Goal: Complete application form: Complete application form

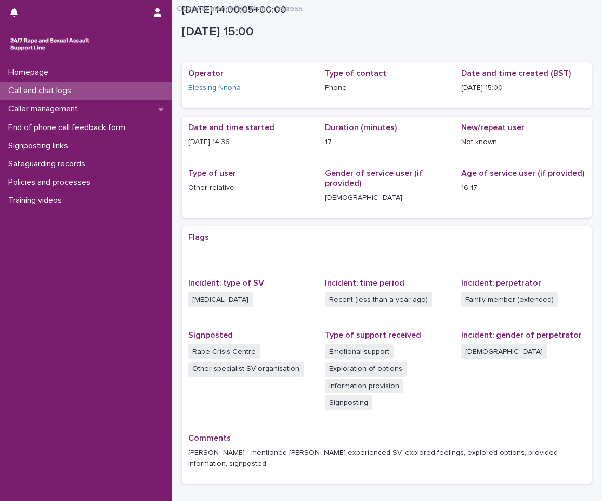
scroll to position [62, 0]
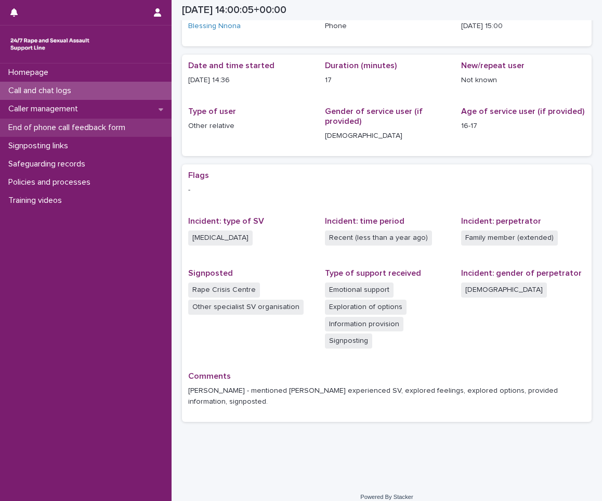
click at [63, 126] on p "End of phone call feedback form" at bounding box center [68, 128] width 129 height 10
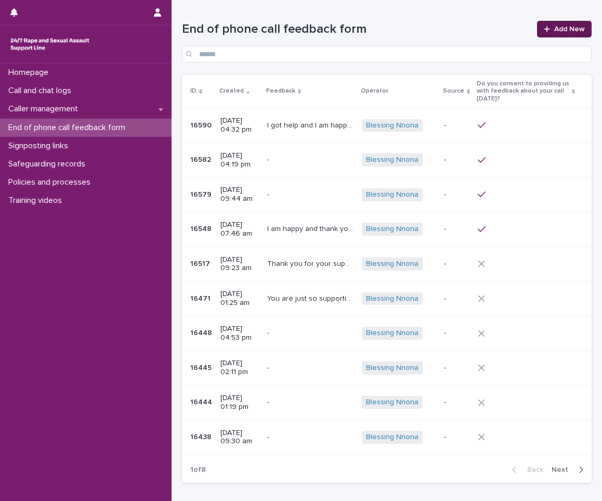
click at [546, 31] on div at bounding box center [549, 28] width 10 height 7
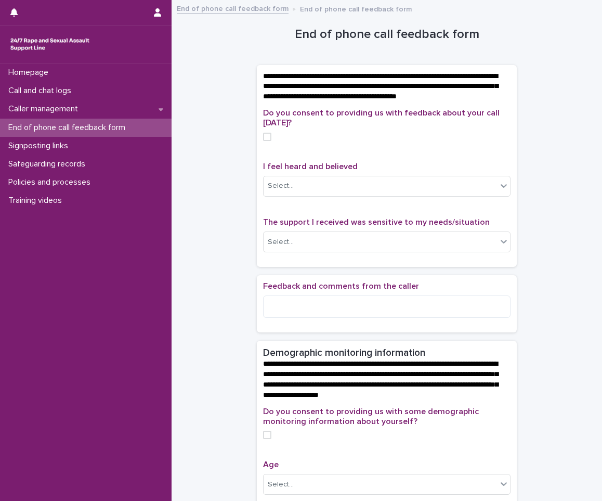
click at [266, 141] on span at bounding box center [267, 137] width 8 height 8
click at [327, 190] on div "Select..." at bounding box center [380, 185] width 233 height 17
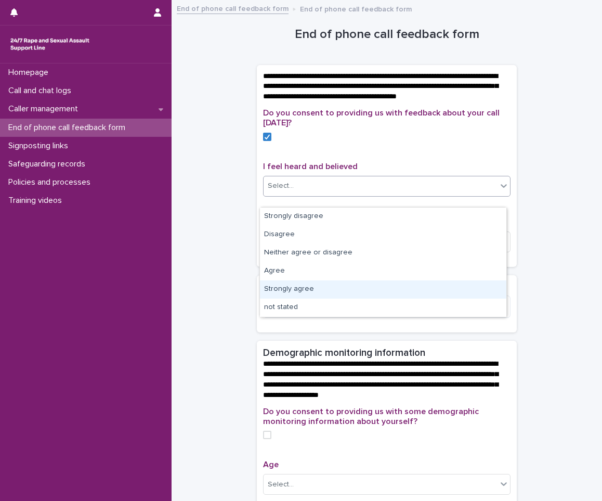
drag, startPoint x: 314, startPoint y: 282, endPoint x: 305, endPoint y: 292, distance: 12.9
click at [305, 292] on div "Strongly agree" at bounding box center [383, 289] width 246 height 18
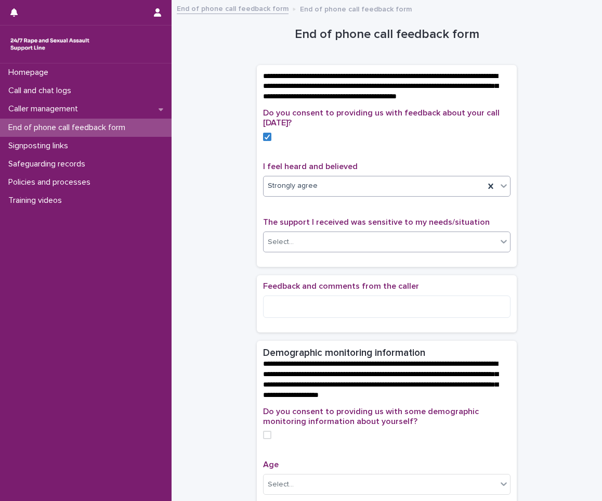
click at [313, 244] on div "Select..." at bounding box center [380, 241] width 233 height 17
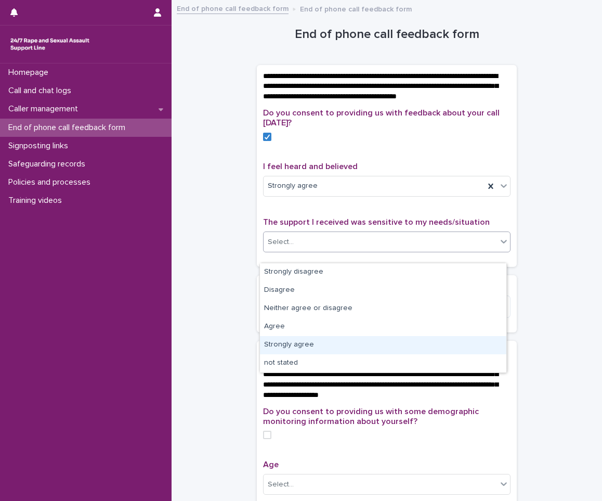
click at [296, 348] on div "Strongly agree" at bounding box center [383, 345] width 246 height 18
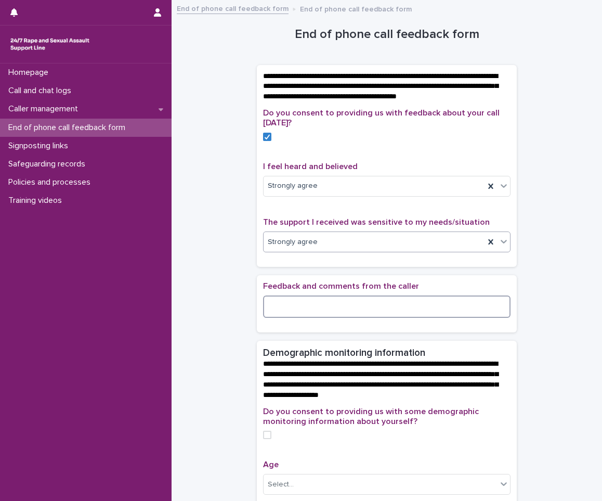
click at [294, 318] on textarea at bounding box center [386, 306] width 247 height 22
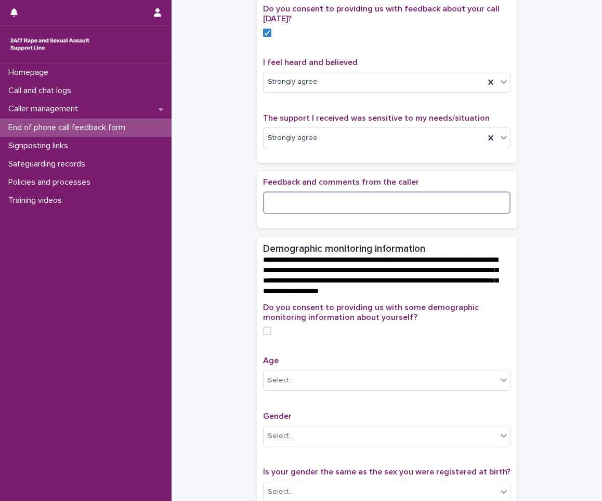
scroll to position [156, 0]
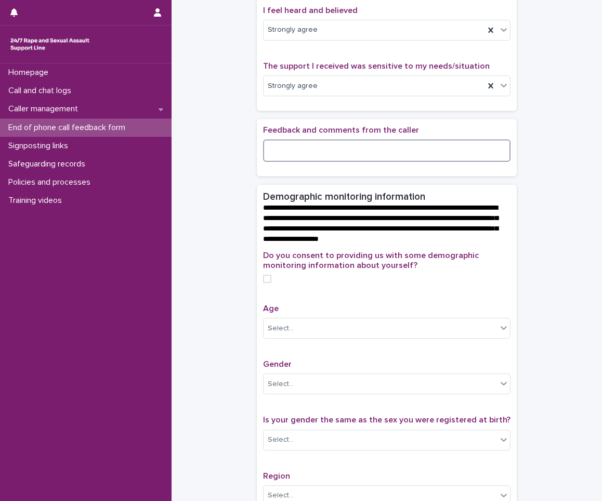
click at [266, 283] on span at bounding box center [267, 279] width 8 height 8
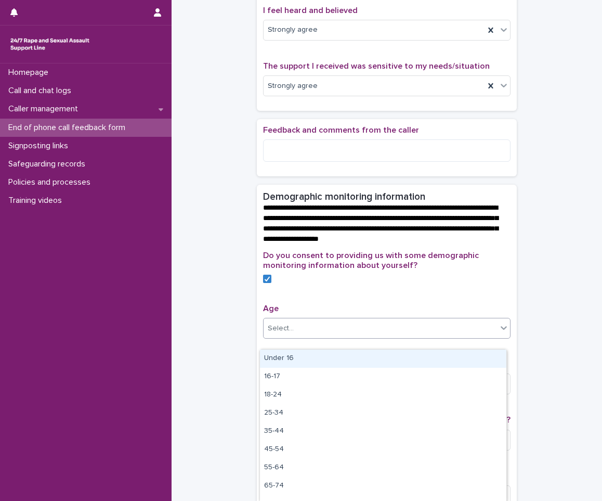
click at [311, 337] on div "Select..." at bounding box center [380, 328] width 233 height 17
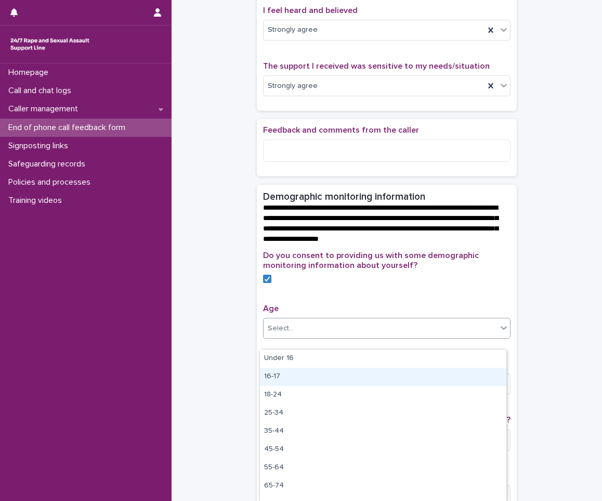
click at [309, 383] on div "16-17" at bounding box center [383, 377] width 246 height 18
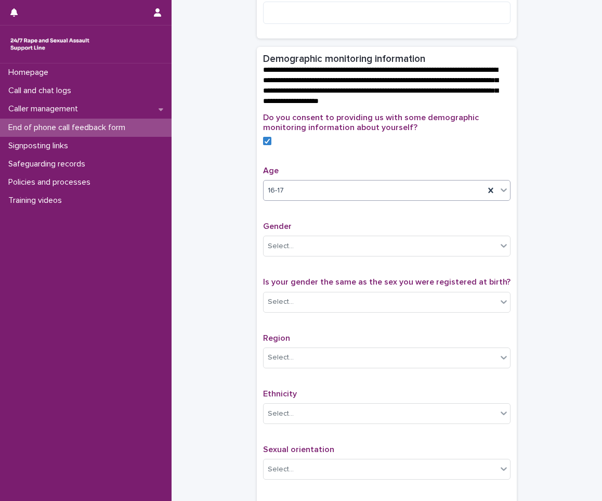
scroll to position [312, 0]
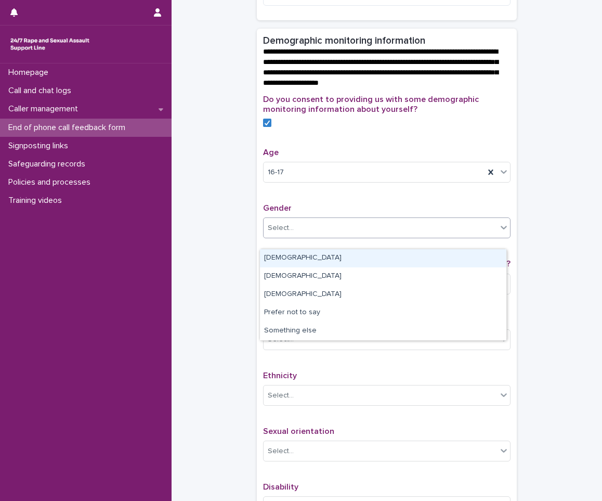
click at [319, 234] on div "Select..." at bounding box center [380, 227] width 233 height 17
click at [304, 259] on div "[DEMOGRAPHIC_DATA]" at bounding box center [383, 258] width 246 height 18
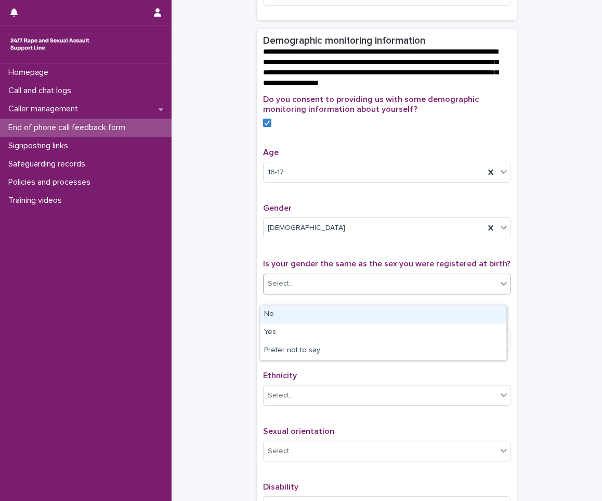
click at [407, 292] on div "Select..." at bounding box center [380, 283] width 233 height 17
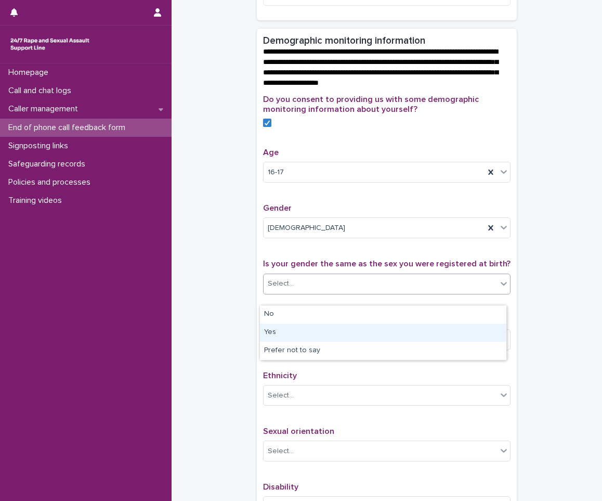
click at [370, 336] on div "Yes" at bounding box center [383, 332] width 246 height 18
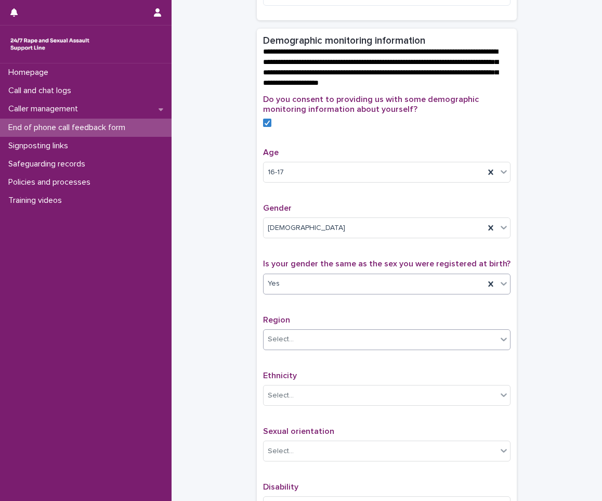
click at [339, 346] on div "Select..." at bounding box center [380, 339] width 233 height 17
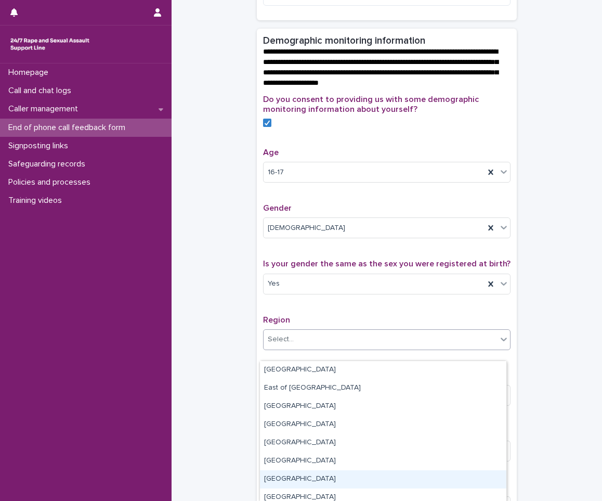
click at [338, 470] on div "[GEOGRAPHIC_DATA]" at bounding box center [383, 479] width 246 height 18
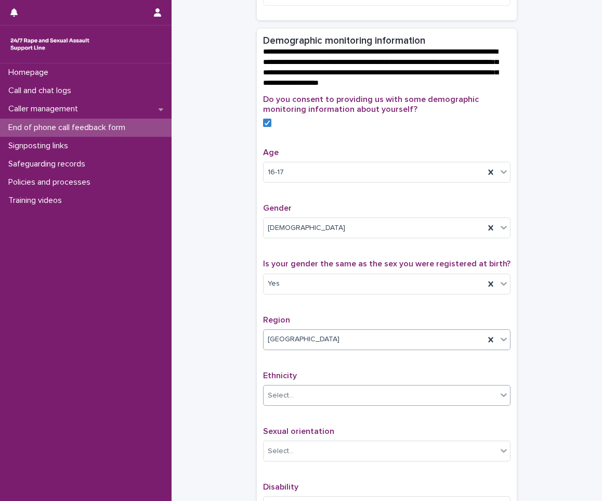
click at [344, 399] on div "Select..." at bounding box center [380, 395] width 233 height 17
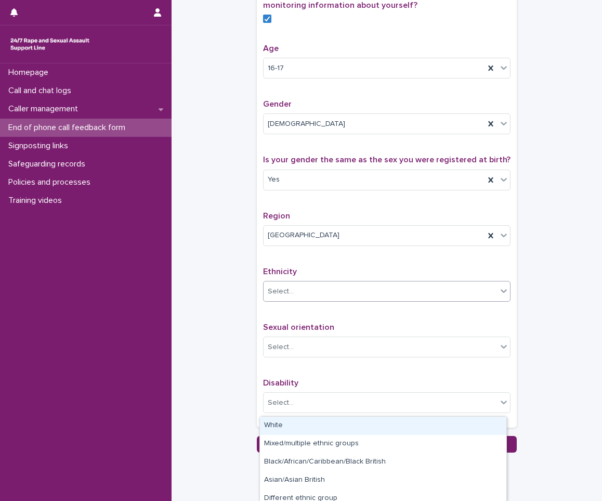
scroll to position [364, 0]
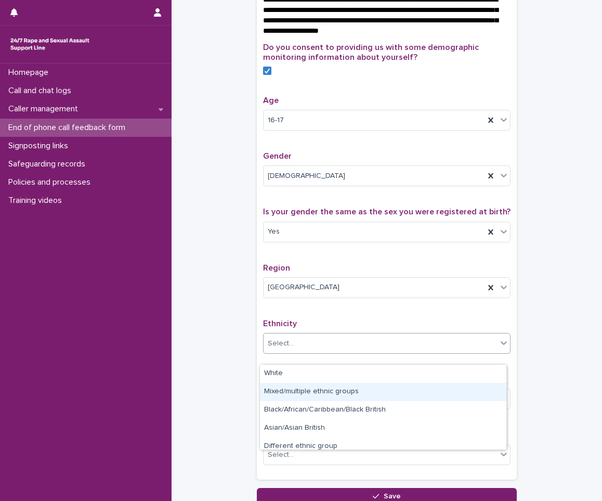
click at [323, 400] on div "Mixed/multiple ethnic groups" at bounding box center [383, 392] width 246 height 18
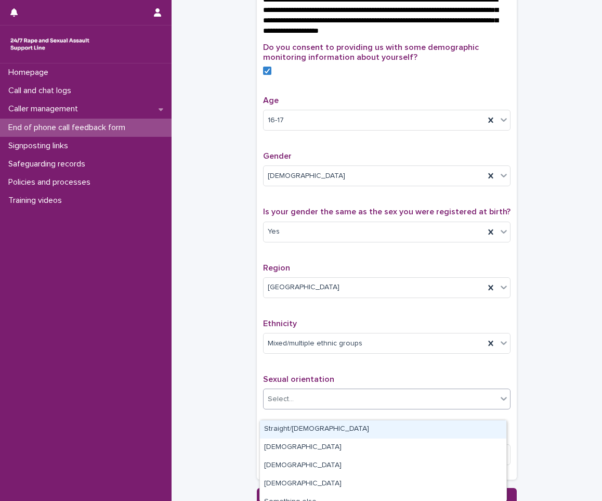
click at [320, 408] on div "Select..." at bounding box center [380, 398] width 233 height 17
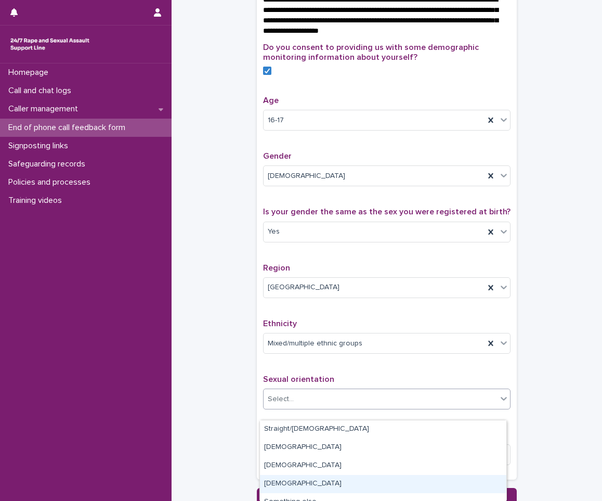
click at [286, 481] on div "[DEMOGRAPHIC_DATA]" at bounding box center [383, 484] width 246 height 18
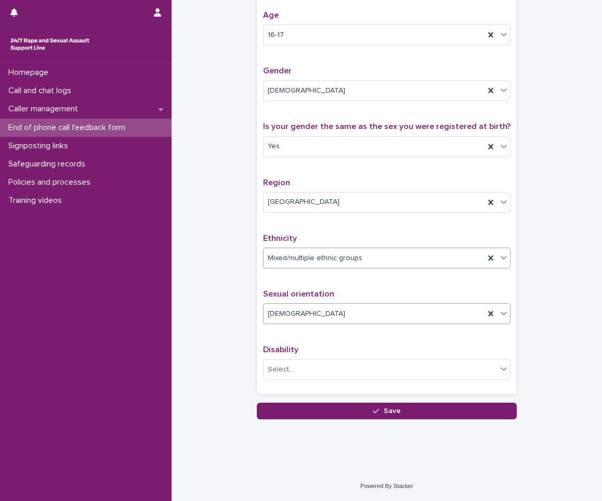
scroll to position [460, 0]
click at [335, 371] on div "Select..." at bounding box center [380, 369] width 233 height 17
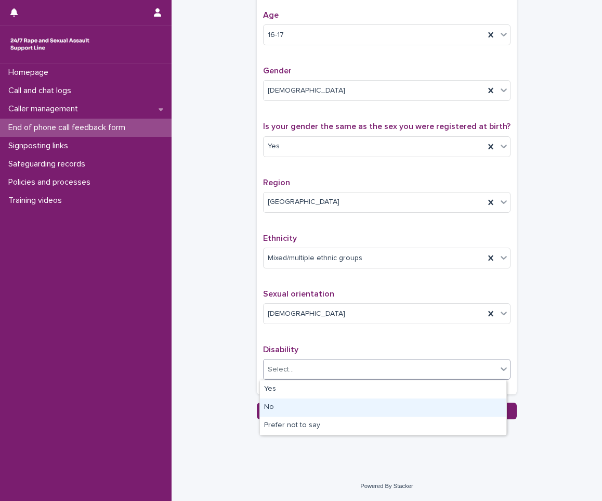
click at [296, 401] on div "No" at bounding box center [383, 407] width 246 height 18
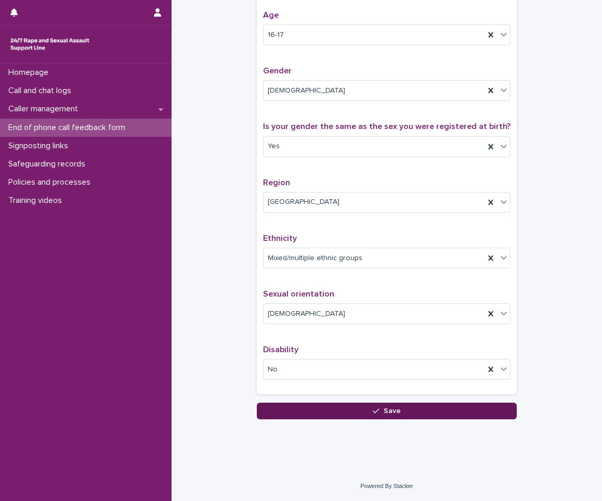
click at [380, 405] on button "Save" at bounding box center [387, 410] width 260 height 17
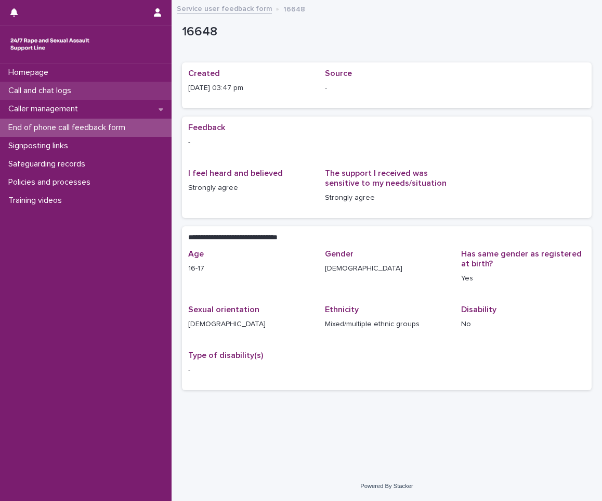
click at [66, 86] on p "Call and chat logs" at bounding box center [41, 91] width 75 height 10
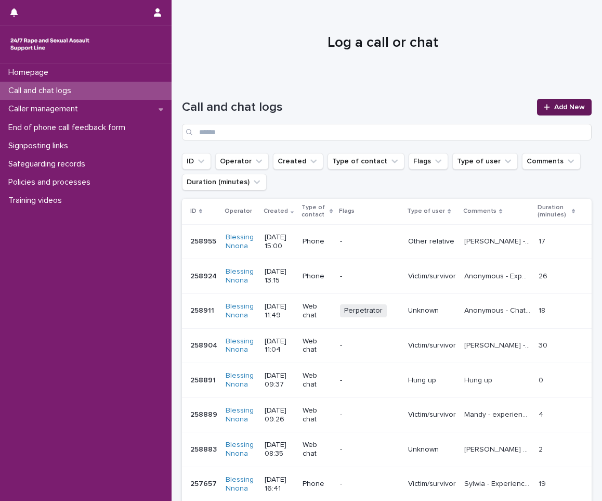
click at [554, 103] on span "Add New" at bounding box center [569, 106] width 31 height 7
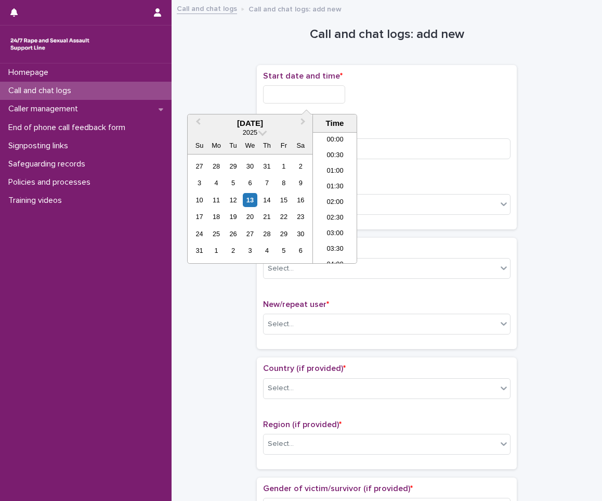
click at [314, 99] on input "text" at bounding box center [304, 94] width 82 height 18
click at [249, 199] on div "13" at bounding box center [250, 200] width 14 height 14
click at [340, 171] on li "15:00" at bounding box center [335, 167] width 44 height 16
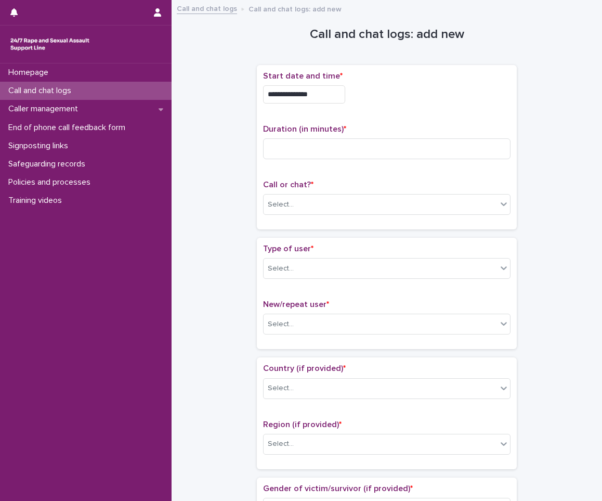
click at [319, 84] on div "**********" at bounding box center [386, 91] width 247 height 41
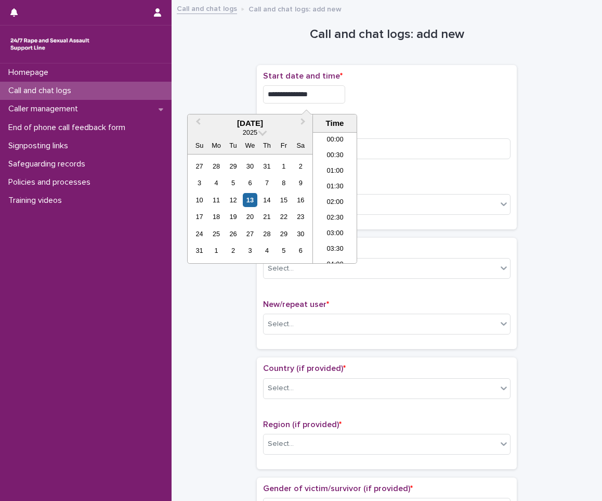
click at [320, 95] on input "**********" at bounding box center [304, 94] width 82 height 18
type input "**********"
click at [372, 147] on input at bounding box center [386, 148] width 247 height 21
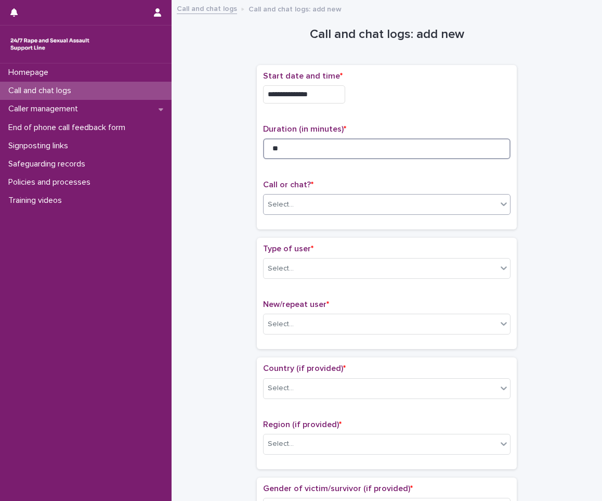
type input "**"
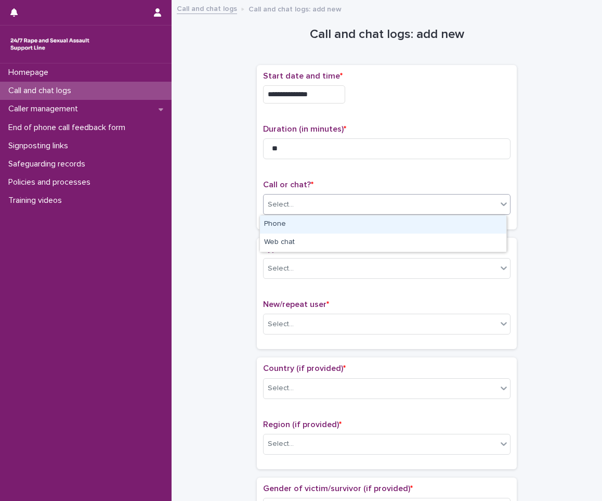
click at [364, 201] on div "Select..." at bounding box center [380, 204] width 233 height 17
click at [348, 220] on div "Phone" at bounding box center [383, 224] width 246 height 18
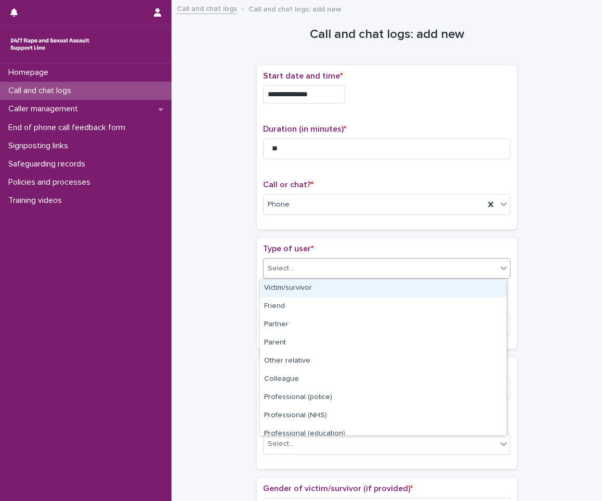
click at [329, 277] on div "Select..." at bounding box center [386, 268] width 247 height 21
click at [328, 290] on div "Victim/survivor" at bounding box center [383, 288] width 246 height 18
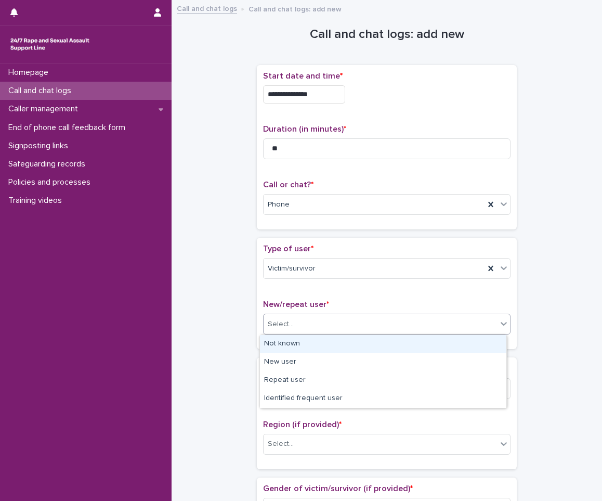
click at [314, 332] on div "Select..." at bounding box center [380, 324] width 233 height 17
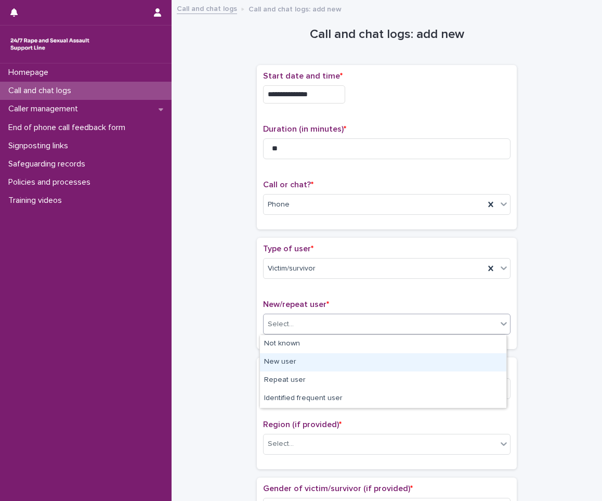
drag, startPoint x: 299, startPoint y: 352, endPoint x: 296, endPoint y: 362, distance: 10.5
click at [296, 362] on div "New user" at bounding box center [383, 362] width 246 height 18
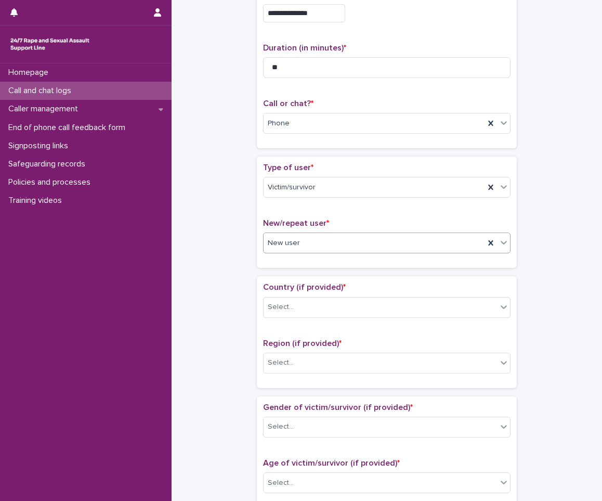
scroll to position [104, 0]
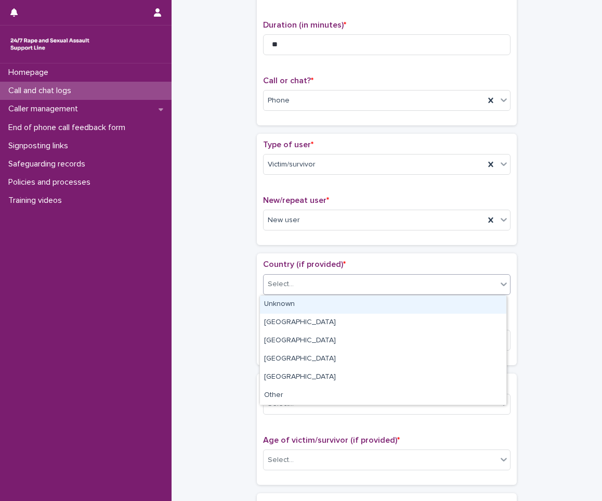
click at [344, 276] on div "Select..." at bounding box center [380, 284] width 233 height 17
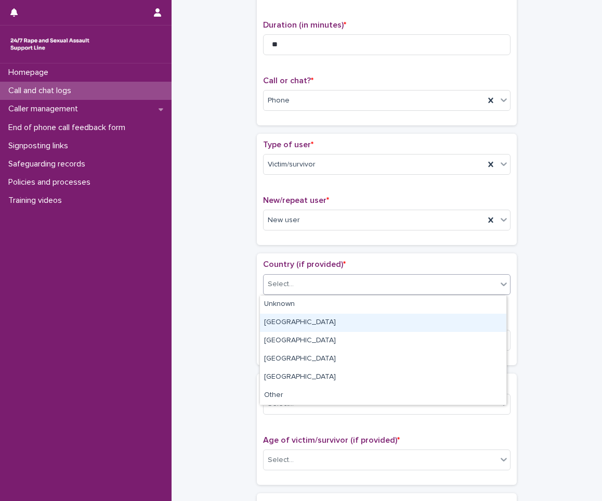
click at [318, 319] on div "[GEOGRAPHIC_DATA]" at bounding box center [383, 323] width 246 height 18
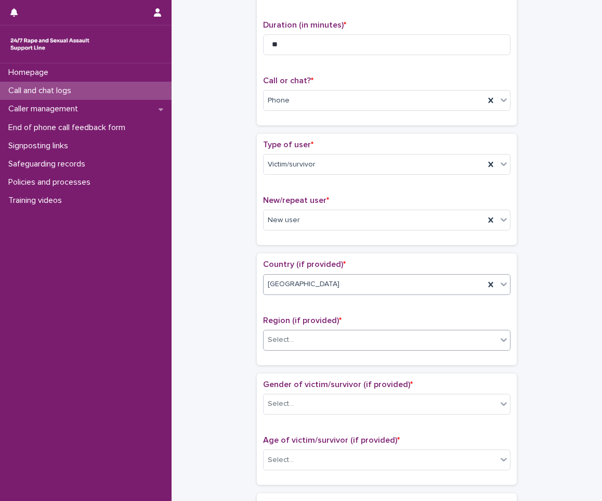
click at [311, 338] on div "Select..." at bounding box center [380, 339] width 233 height 17
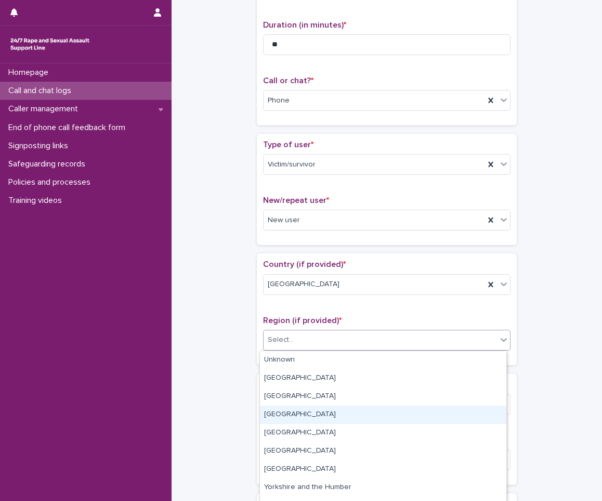
click at [300, 408] on div "[GEOGRAPHIC_DATA]" at bounding box center [383, 415] width 246 height 18
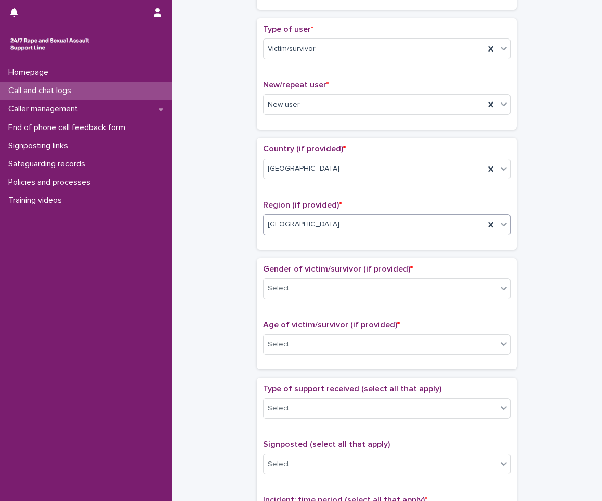
scroll to position [260, 0]
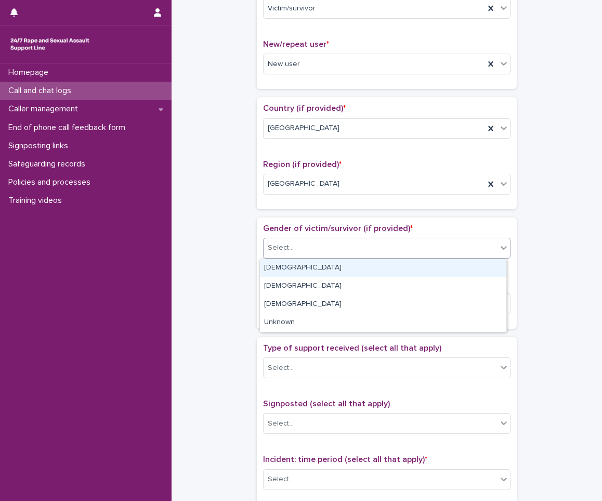
click at [356, 252] on div "Select..." at bounding box center [380, 247] width 233 height 17
click at [313, 270] on div "[DEMOGRAPHIC_DATA]" at bounding box center [383, 268] width 246 height 18
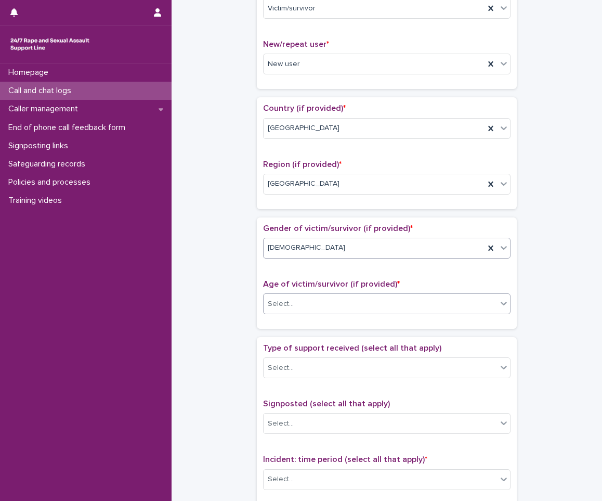
click at [301, 298] on div "Select..." at bounding box center [380, 303] width 233 height 17
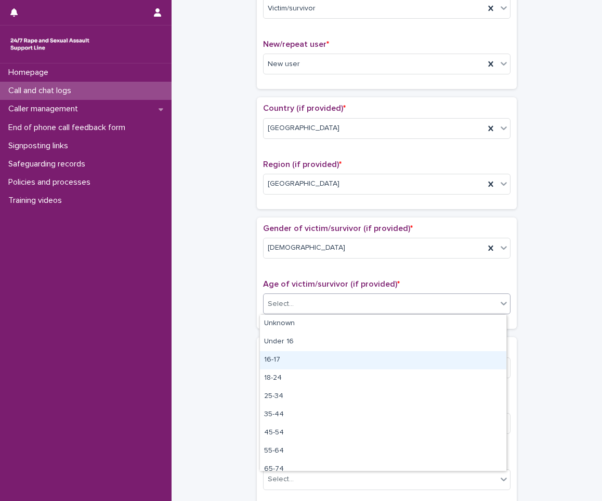
click at [289, 355] on div "16-17" at bounding box center [383, 360] width 246 height 18
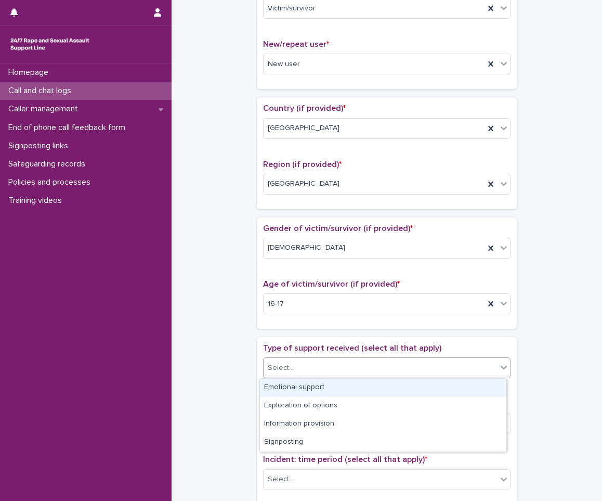
click at [293, 366] on div "Select..." at bounding box center [380, 367] width 233 height 17
click at [298, 390] on div "Emotional support" at bounding box center [383, 387] width 246 height 18
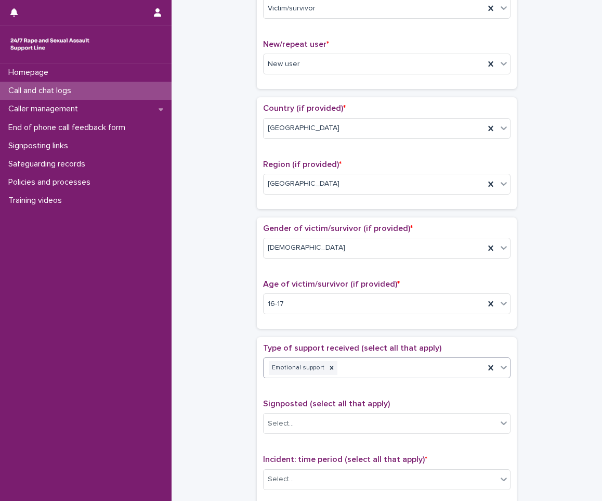
click at [499, 364] on icon at bounding box center [504, 367] width 10 height 10
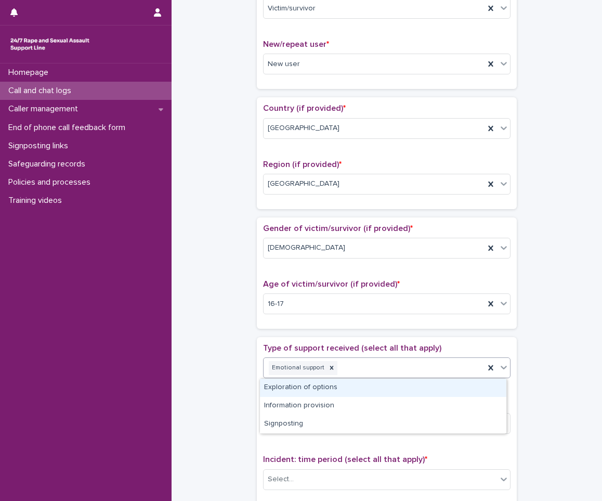
click at [470, 389] on div "Exploration of options" at bounding box center [383, 387] width 246 height 18
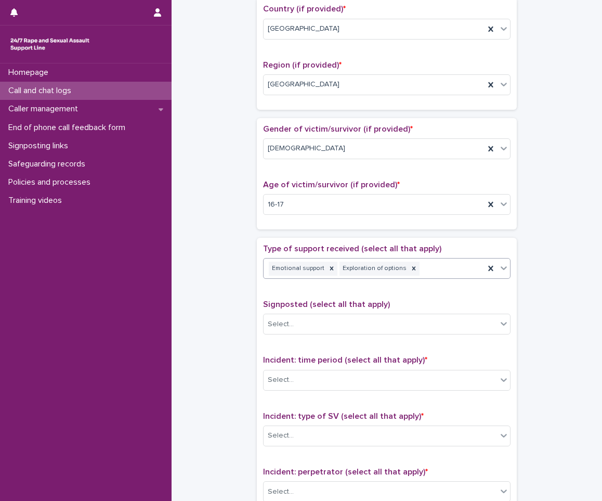
scroll to position [416, 0]
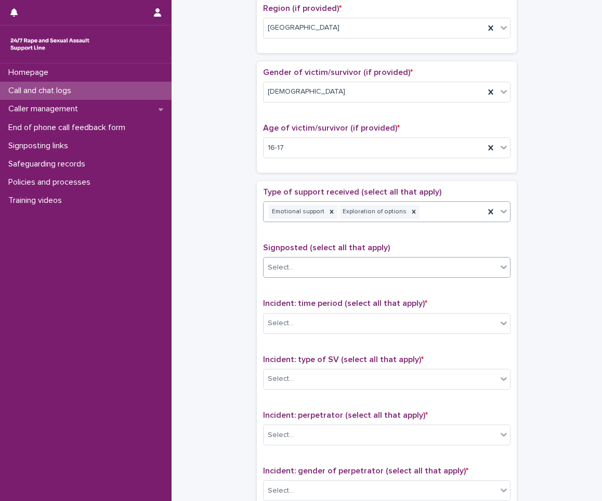
click at [485, 264] on div "Select..." at bounding box center [380, 267] width 233 height 17
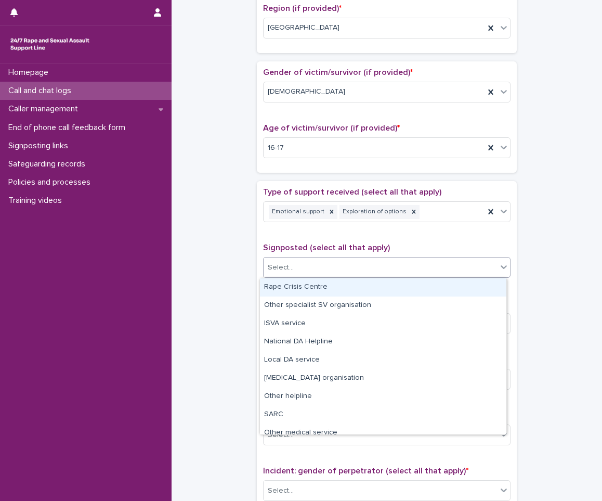
click at [512, 250] on div "Type of support received (select all that apply) Emotional support Exploration …" at bounding box center [387, 405] width 260 height 448
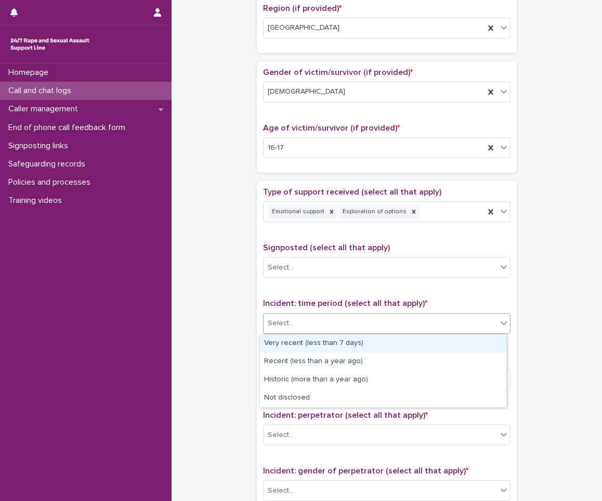
click at [451, 314] on div "Select..." at bounding box center [386, 323] width 247 height 21
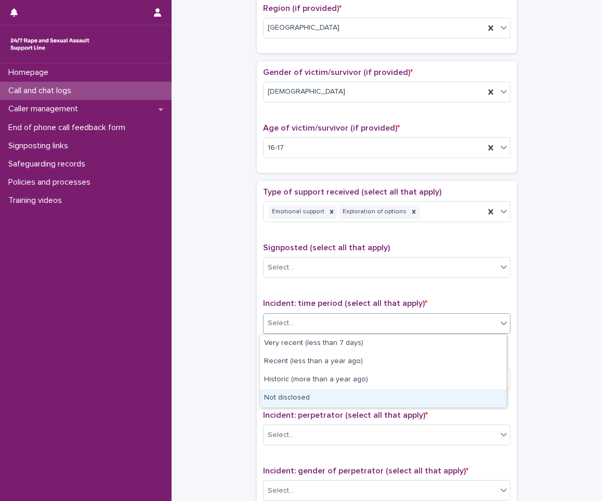
click at [338, 394] on div "Not disclosed" at bounding box center [383, 398] width 246 height 18
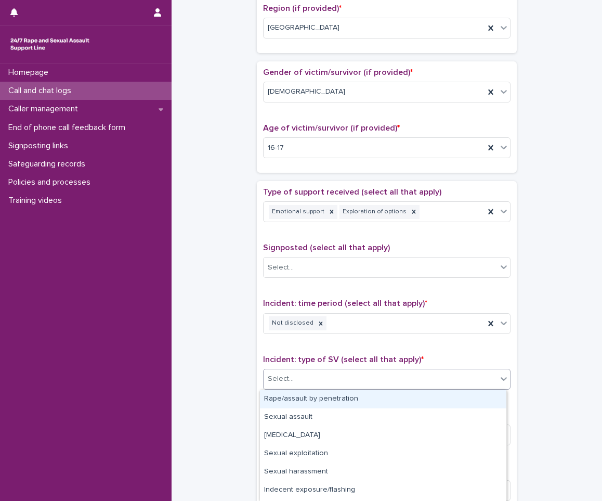
click at [338, 378] on div "Select..." at bounding box center [380, 378] width 233 height 17
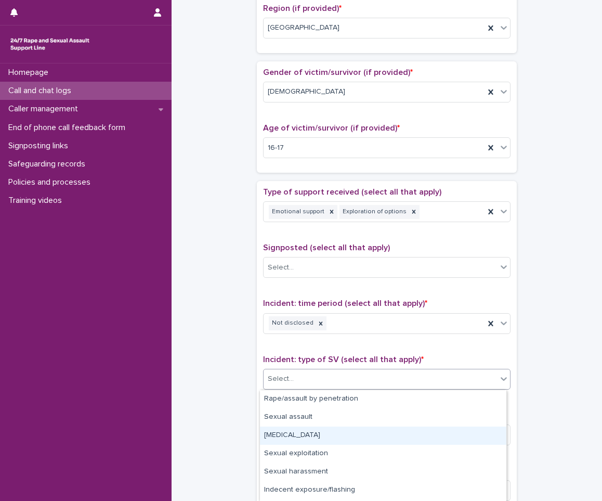
click at [271, 434] on div "[MEDICAL_DATA]" at bounding box center [383, 435] width 246 height 18
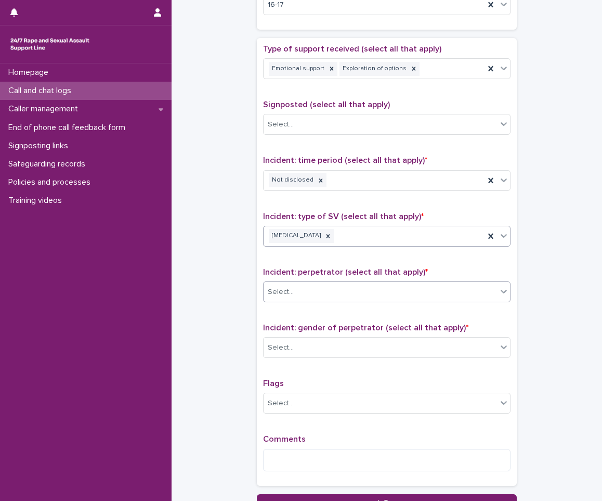
scroll to position [572, 0]
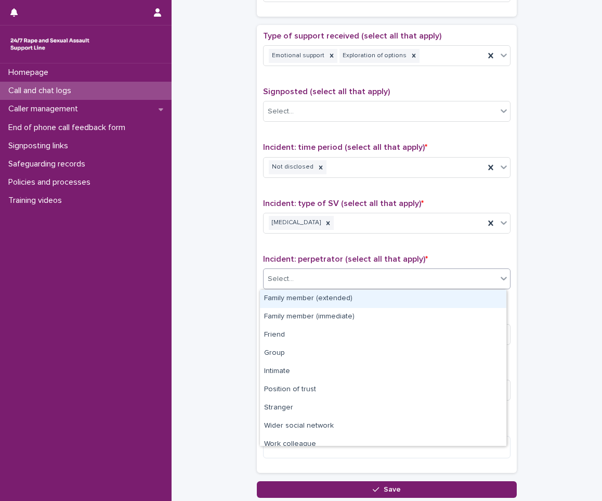
click at [353, 275] on div "Select..." at bounding box center [380, 278] width 233 height 17
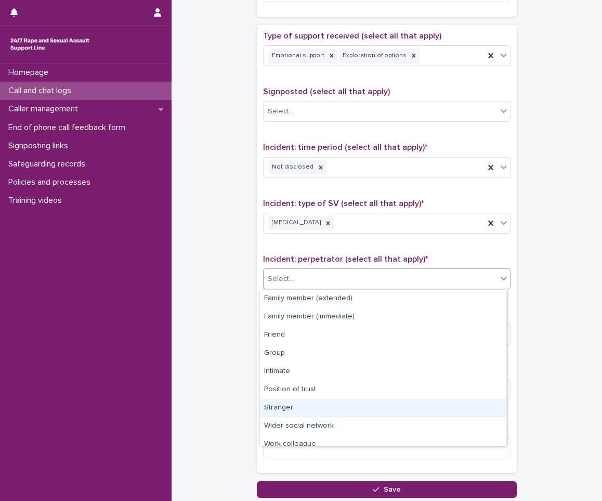
scroll to position [44, 0]
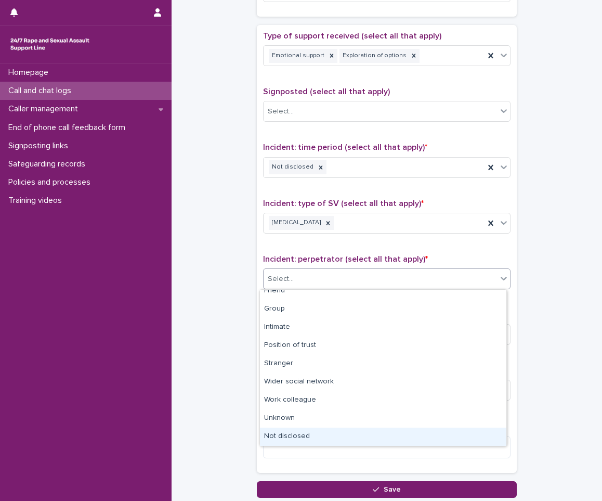
click at [280, 428] on div "Not disclosed" at bounding box center [383, 436] width 246 height 18
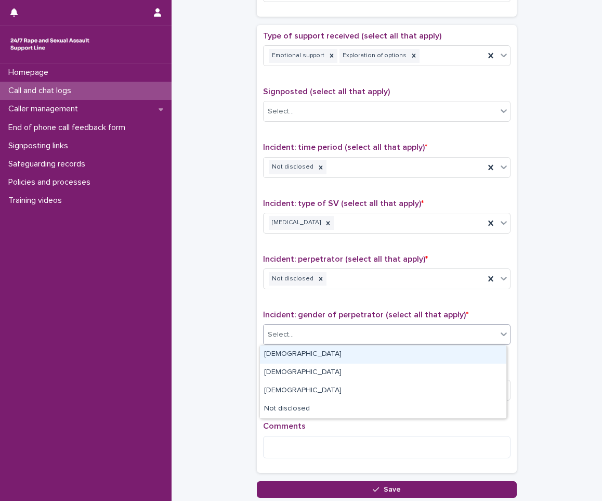
click at [304, 334] on div "Select..." at bounding box center [380, 334] width 233 height 17
click at [284, 348] on div "[DEMOGRAPHIC_DATA]" at bounding box center [383, 354] width 246 height 18
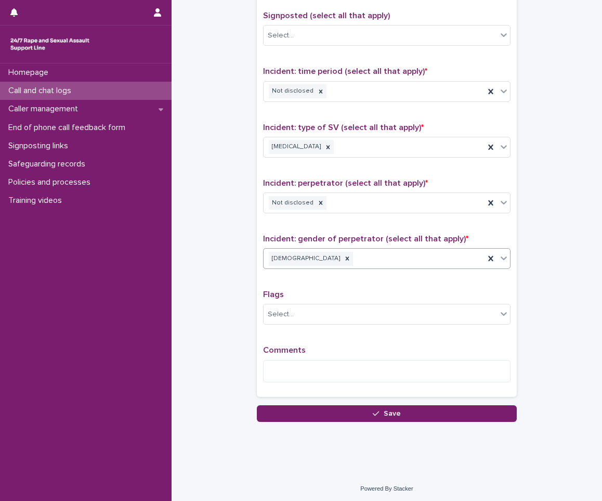
scroll to position [650, 0]
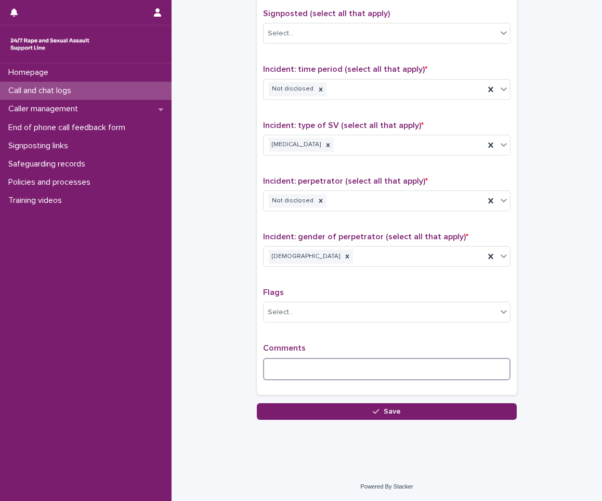
click at [263, 369] on textarea at bounding box center [386, 369] width 247 height 22
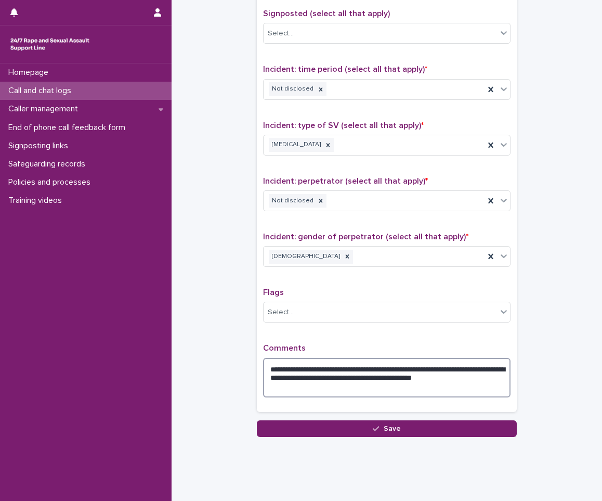
click at [292, 388] on textarea "**********" at bounding box center [386, 378] width 247 height 40
click at [462, 373] on textarea "**********" at bounding box center [386, 378] width 247 height 40
drag, startPoint x: 291, startPoint y: 386, endPoint x: 462, endPoint y: 374, distance: 171.5
click at [462, 374] on textarea "**********" at bounding box center [386, 378] width 247 height 40
click at [467, 394] on textarea "**********" at bounding box center [386, 378] width 247 height 40
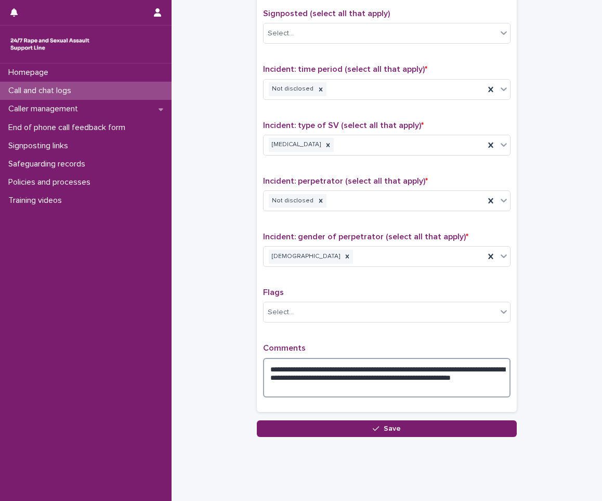
scroll to position [667, 0]
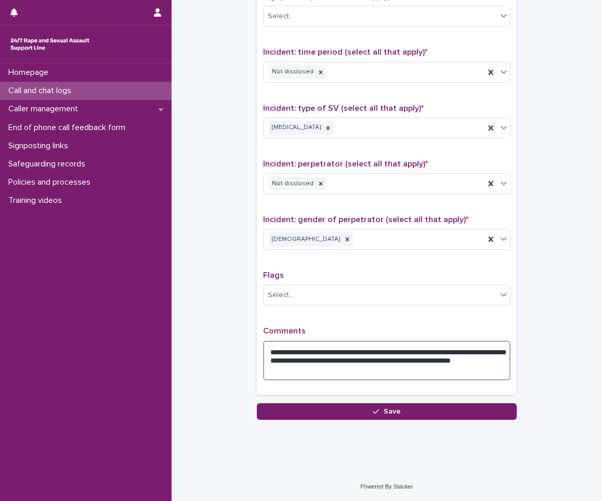
drag, startPoint x: 372, startPoint y: 361, endPoint x: 287, endPoint y: 369, distance: 85.1
click at [287, 369] on textarea "**********" at bounding box center [386, 361] width 247 height 40
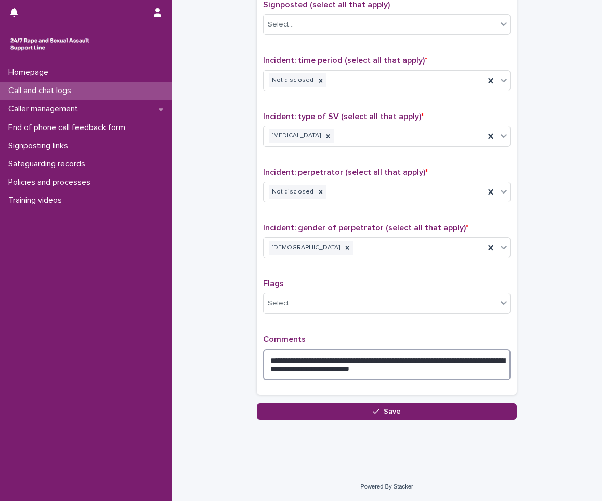
scroll to position [659, 0]
type textarea "**********"
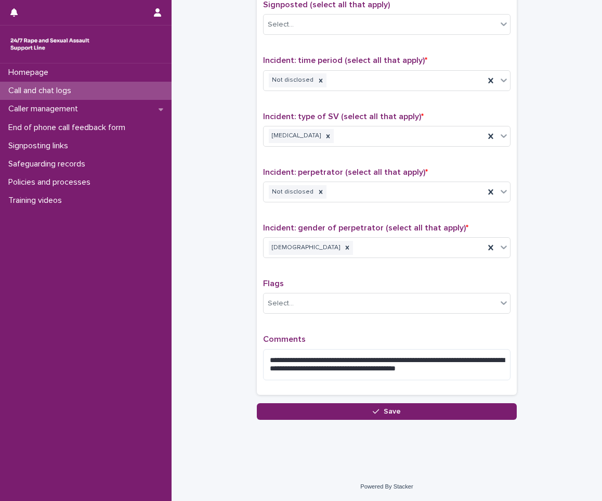
click at [288, 400] on div "**********" at bounding box center [387, 170] width 260 height 465
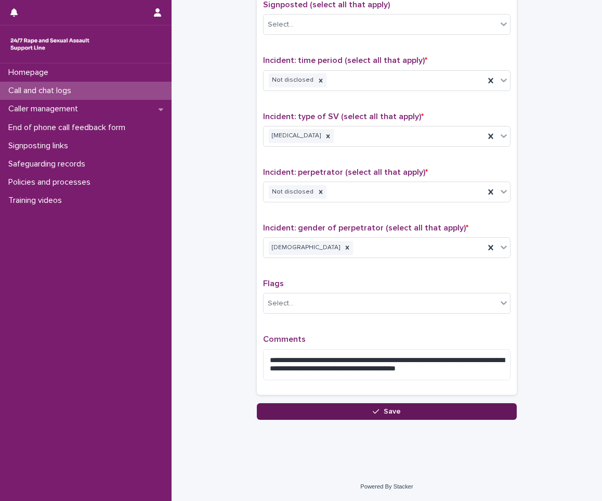
click at [288, 407] on button "Save" at bounding box center [387, 411] width 260 height 17
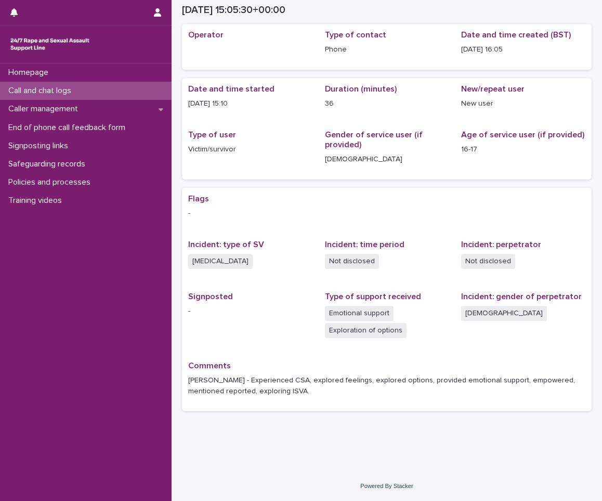
scroll to position [38, 0]
click at [89, 94] on div "Call and chat logs" at bounding box center [86, 91] width 172 height 18
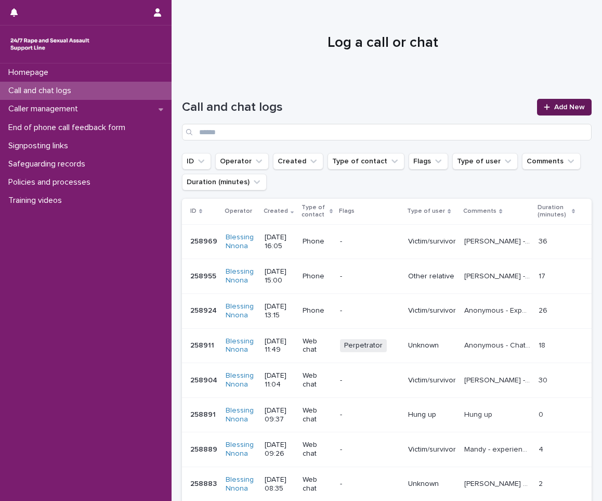
click at [561, 105] on span "Add New" at bounding box center [569, 106] width 31 height 7
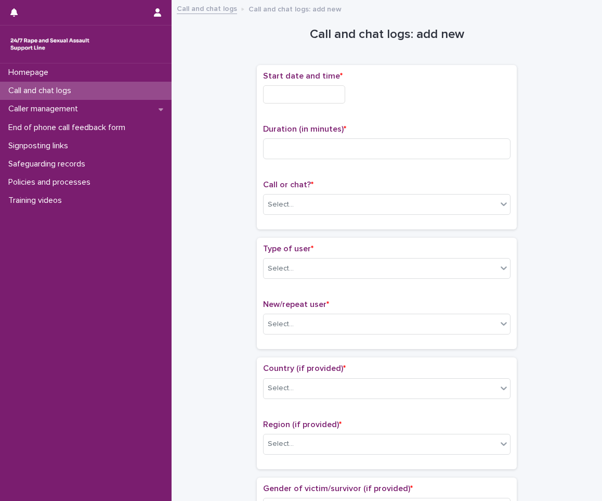
click at [311, 85] on input "text" at bounding box center [304, 94] width 82 height 18
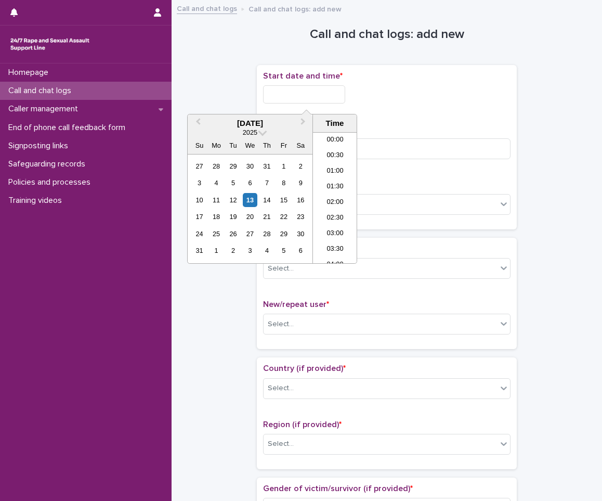
scroll to position [442, 0]
click at [253, 202] on div "13" at bounding box center [250, 200] width 14 height 14
click at [332, 194] on li "16:00" at bounding box center [335, 198] width 44 height 16
click at [331, 98] on input "**********" at bounding box center [304, 94] width 82 height 18
type input "**********"
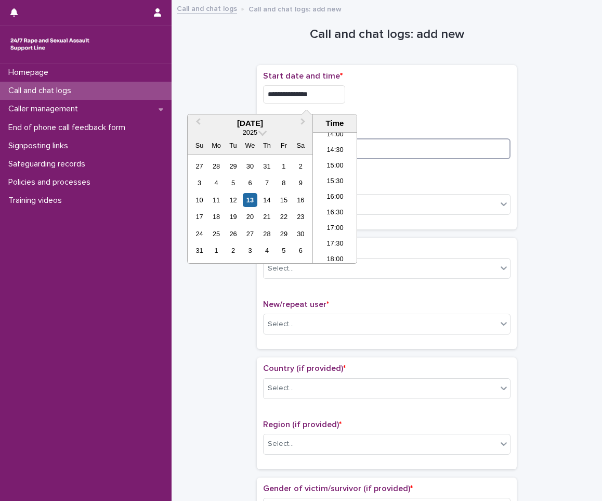
click at [420, 154] on input at bounding box center [386, 148] width 247 height 21
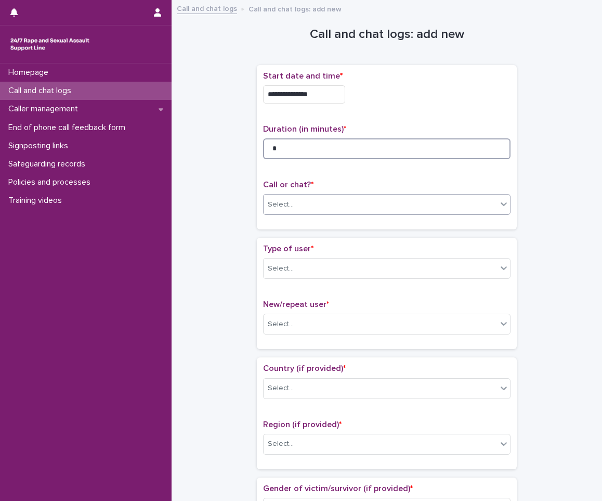
type input "*"
click at [383, 202] on div "Select..." at bounding box center [380, 204] width 233 height 17
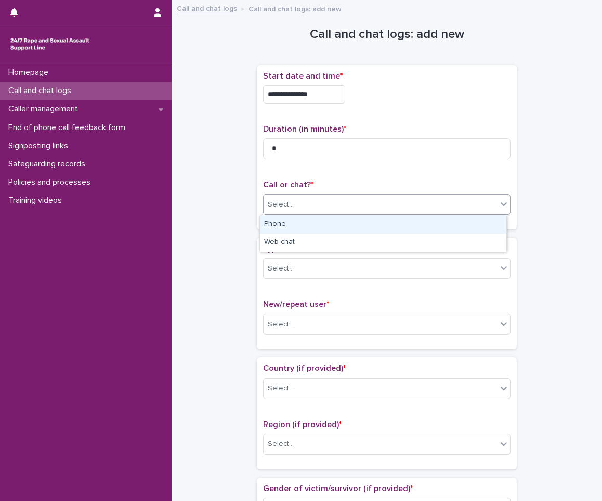
click at [325, 230] on div "Phone" at bounding box center [383, 224] width 246 height 18
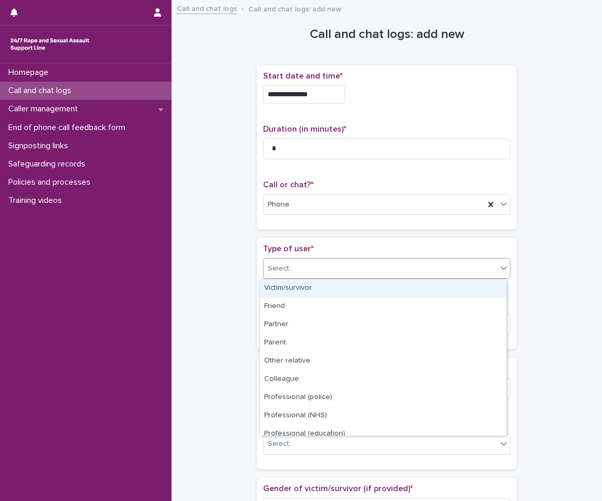
click at [308, 267] on div "Select..." at bounding box center [380, 268] width 233 height 17
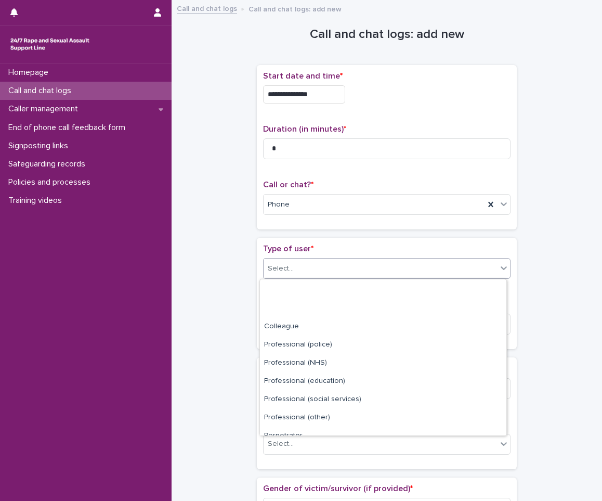
scroll to position [117, 0]
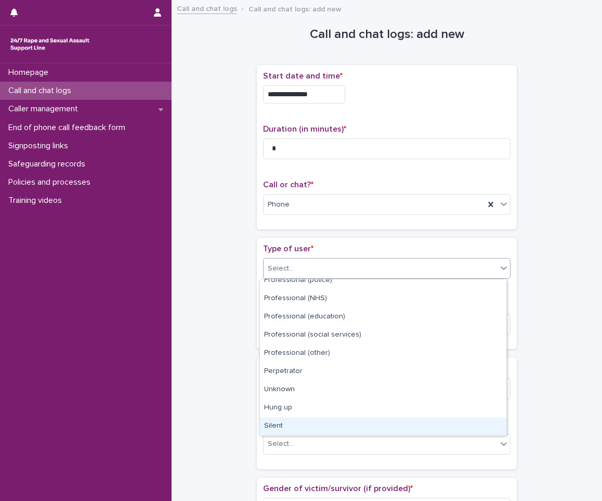
click at [312, 430] on div "Silent" at bounding box center [383, 426] width 246 height 18
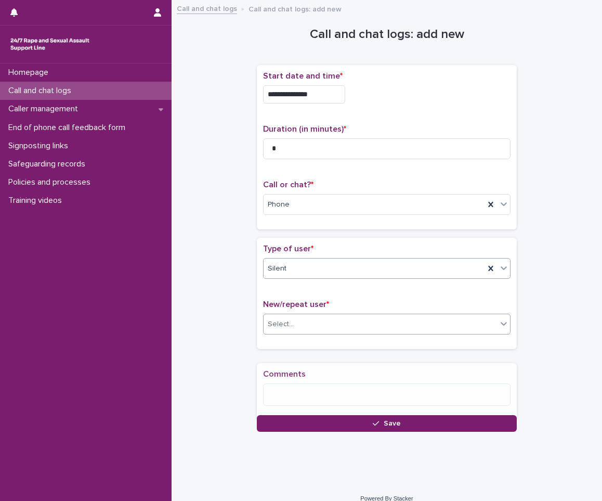
click at [335, 322] on div "Select..." at bounding box center [380, 324] width 233 height 17
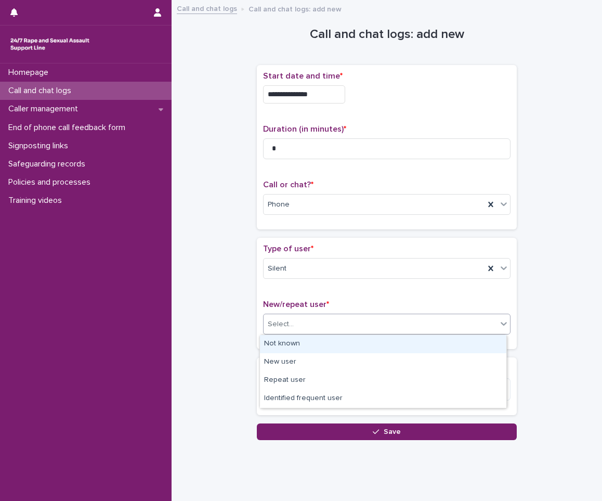
click at [310, 337] on div "Not known" at bounding box center [383, 344] width 246 height 18
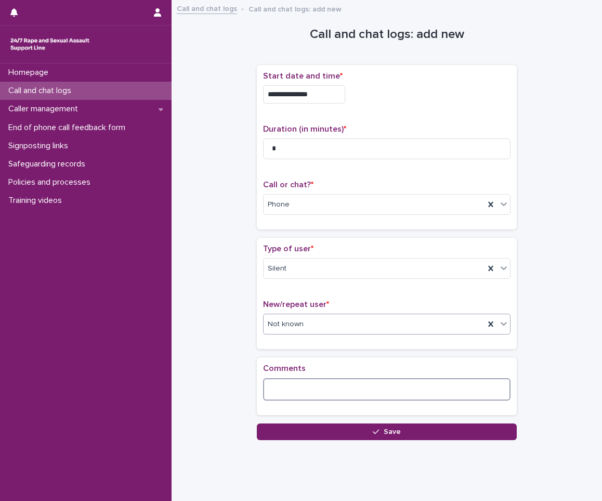
click at [289, 384] on textarea at bounding box center [386, 389] width 247 height 22
type textarea "*"
type textarea "******"
click at [309, 421] on div "Loading... Saving… Comments ******" at bounding box center [387, 390] width 260 height 66
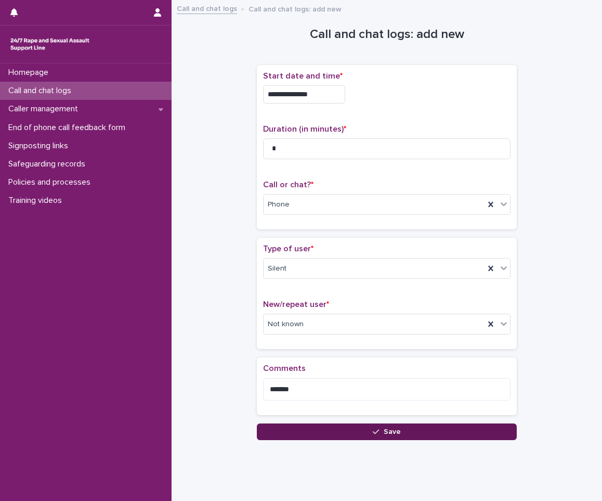
click at [309, 428] on button "Save" at bounding box center [387, 431] width 260 height 17
